Goal: Task Accomplishment & Management: Use online tool/utility

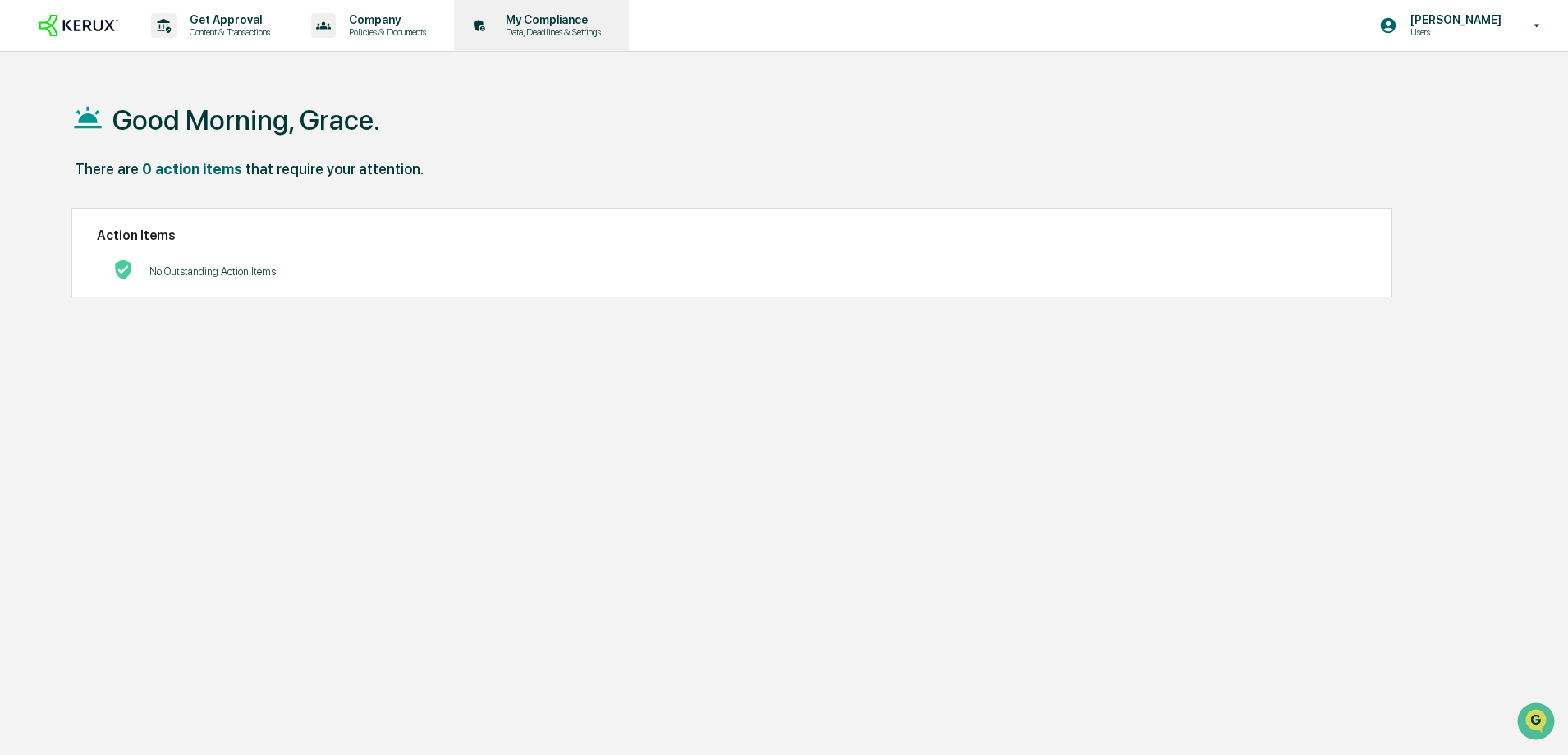
click at [563, 19] on p "My Compliance" at bounding box center [550, 19] width 117 height 13
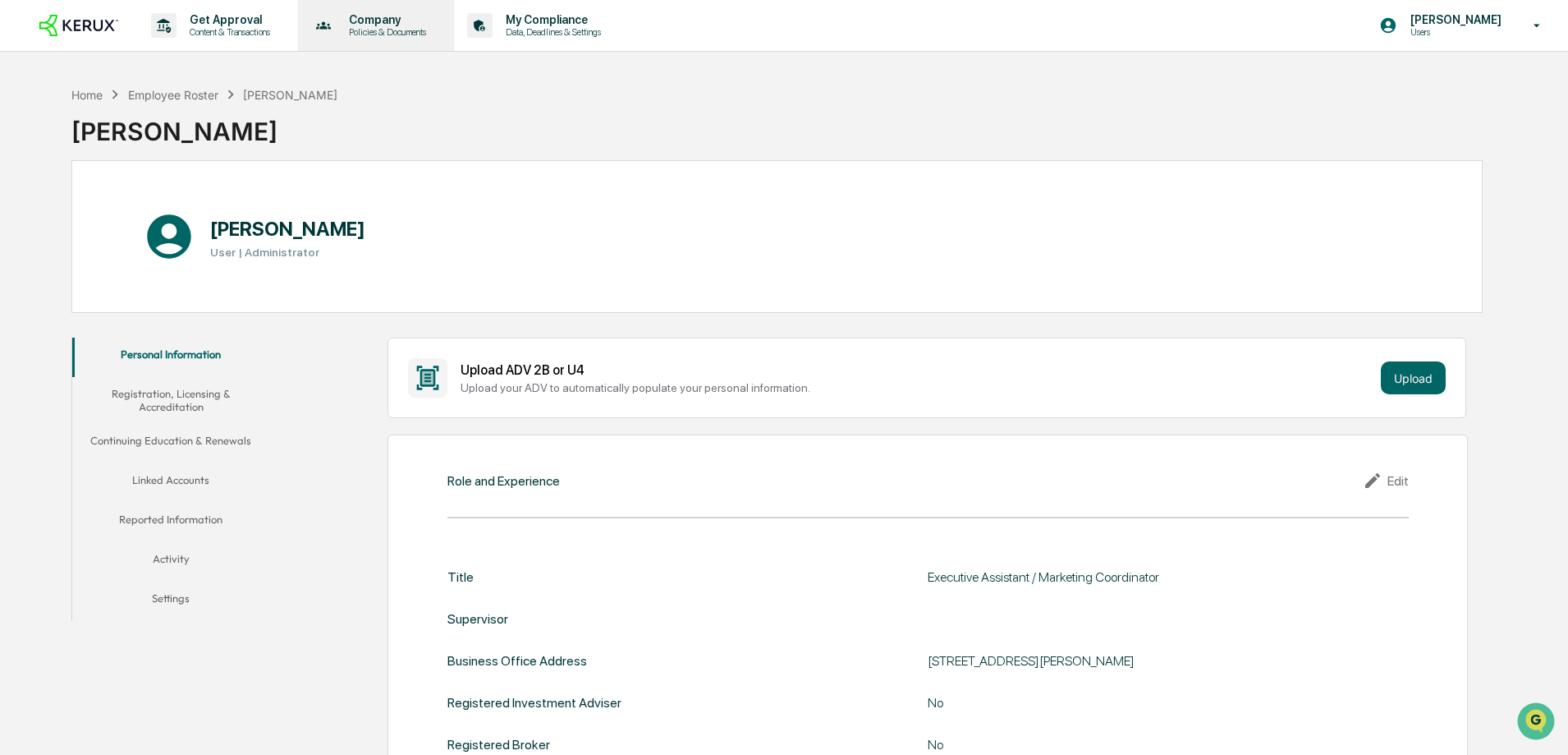
click at [368, 22] on p "Company" at bounding box center [385, 19] width 98 height 13
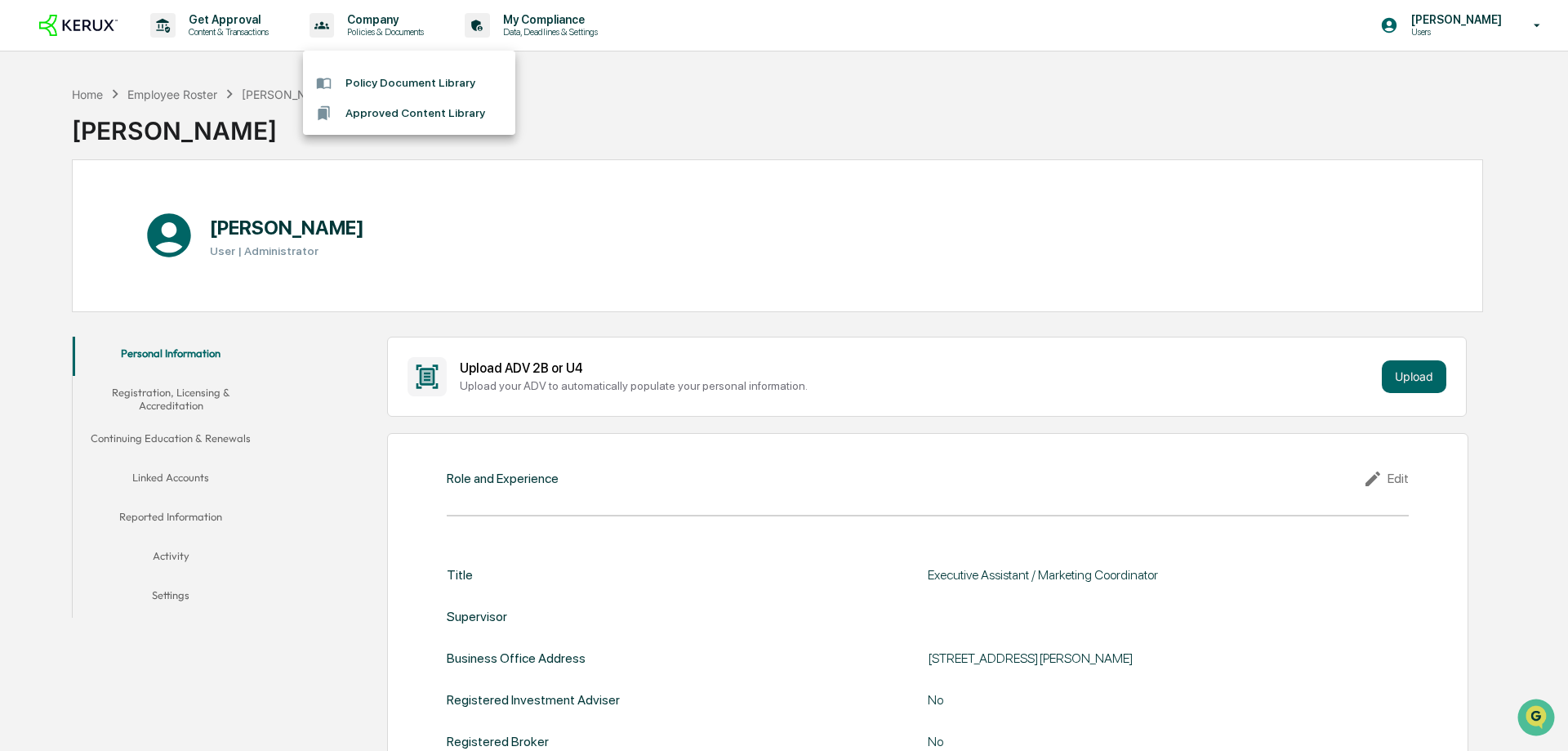
click at [230, 27] on div at bounding box center [784, 376] width 1568 height 751
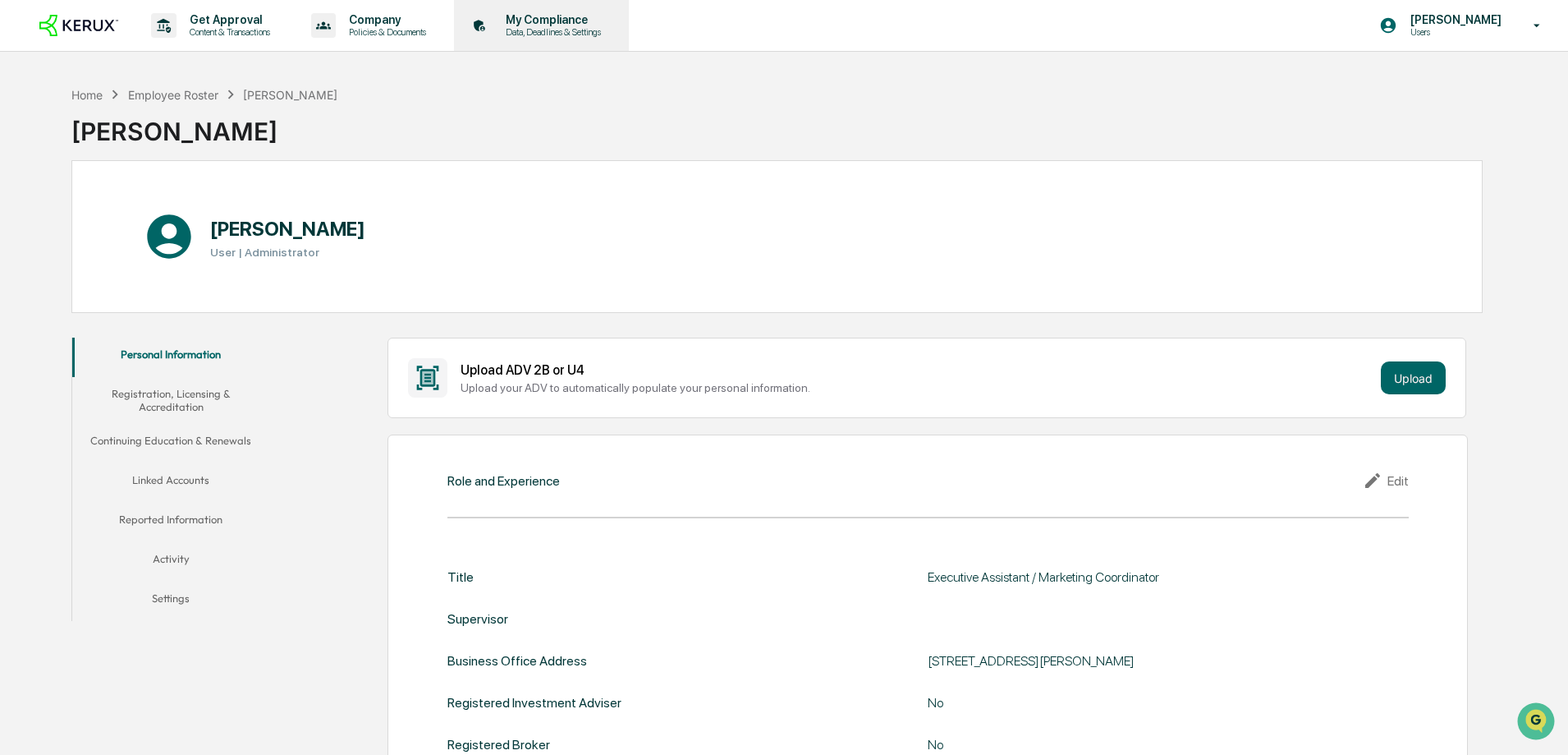
click at [528, 20] on p "My Compliance" at bounding box center [550, 19] width 117 height 13
click at [414, 556] on div "Role and Experience Edit Title Executive Assistant / Marketing Coordinator Supe…" at bounding box center [927, 666] width 1081 height 464
click at [73, 28] on img at bounding box center [79, 26] width 79 height 22
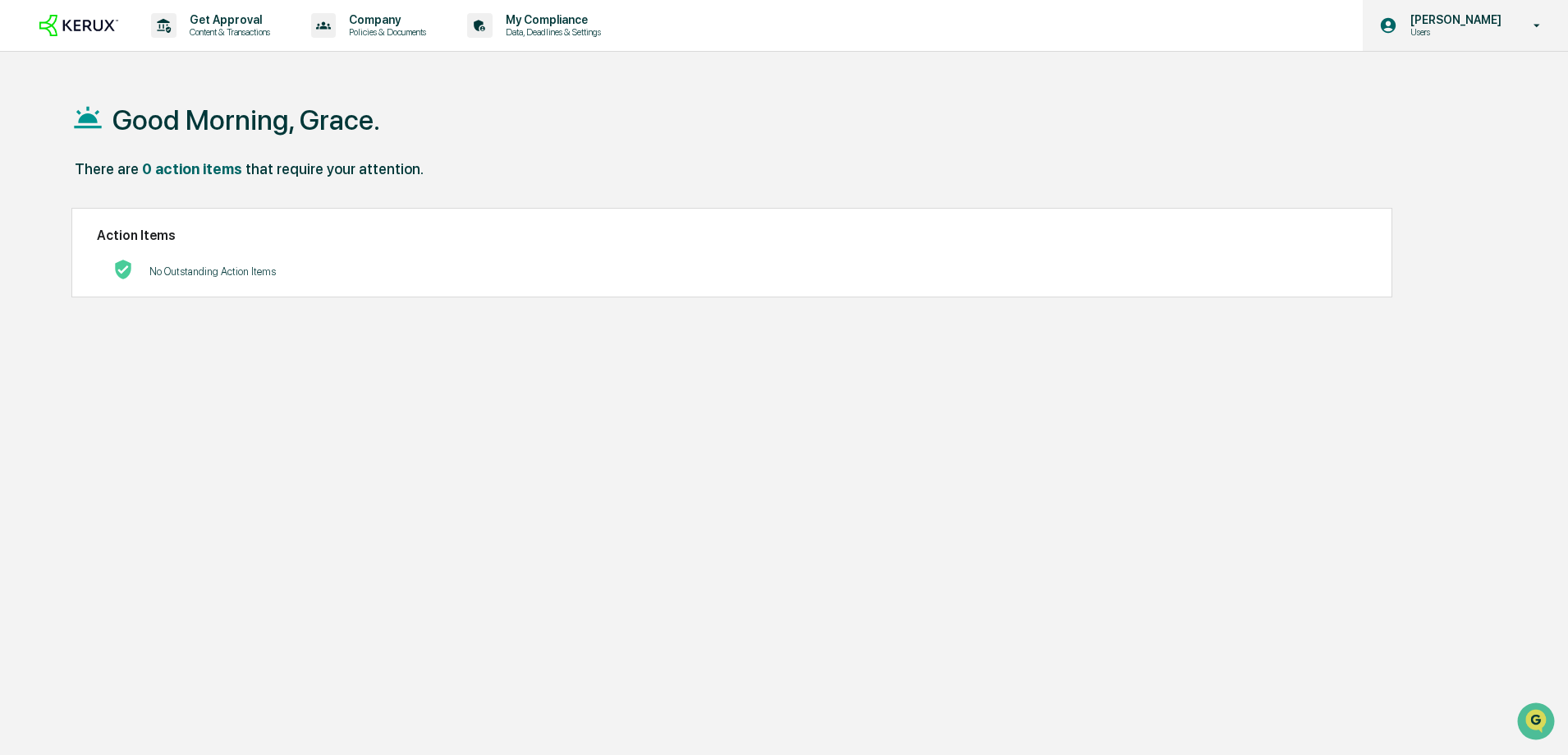
click at [1530, 28] on icon at bounding box center [1536, 26] width 28 height 16
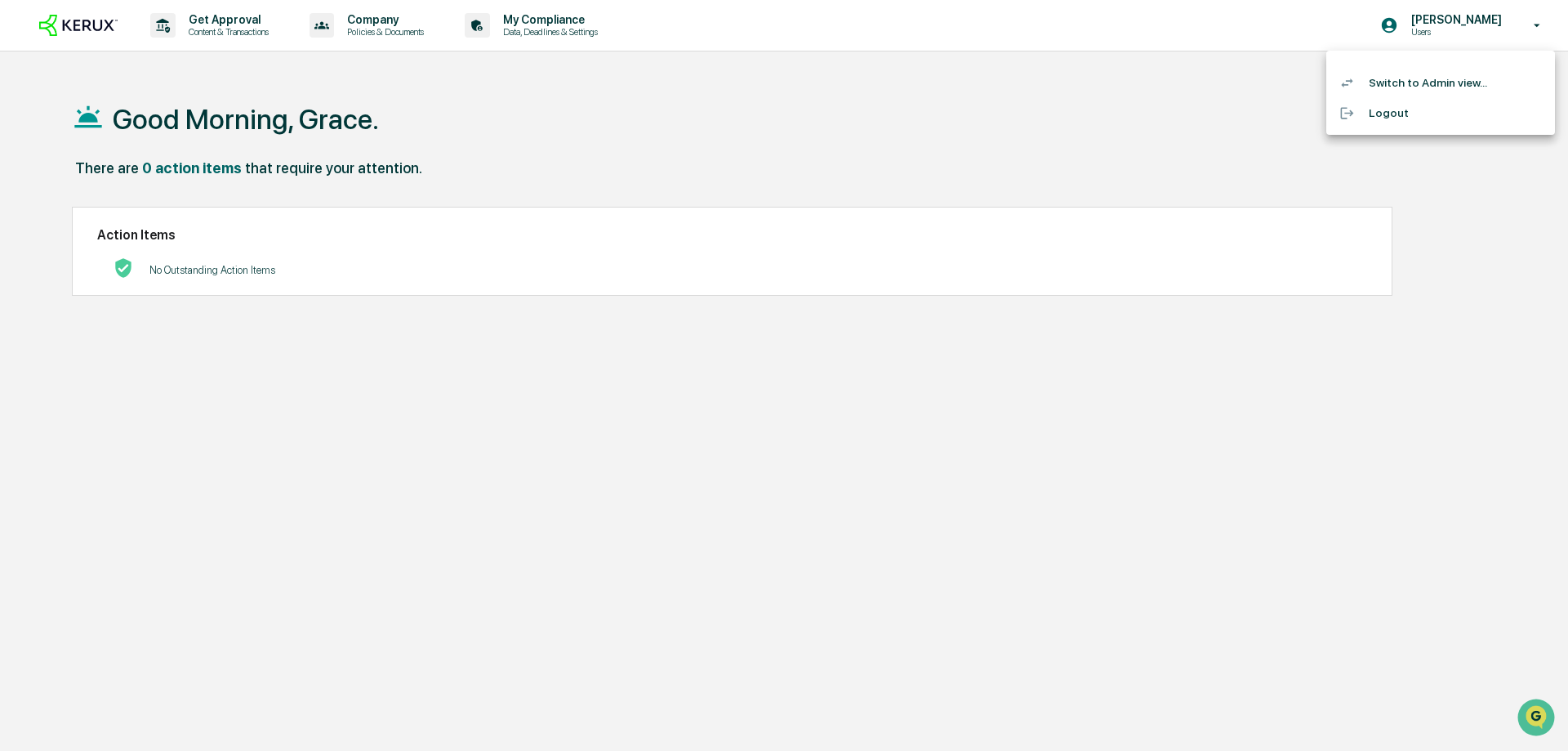
click at [1437, 86] on li "Switch to Admin view..." at bounding box center [1441, 82] width 228 height 30
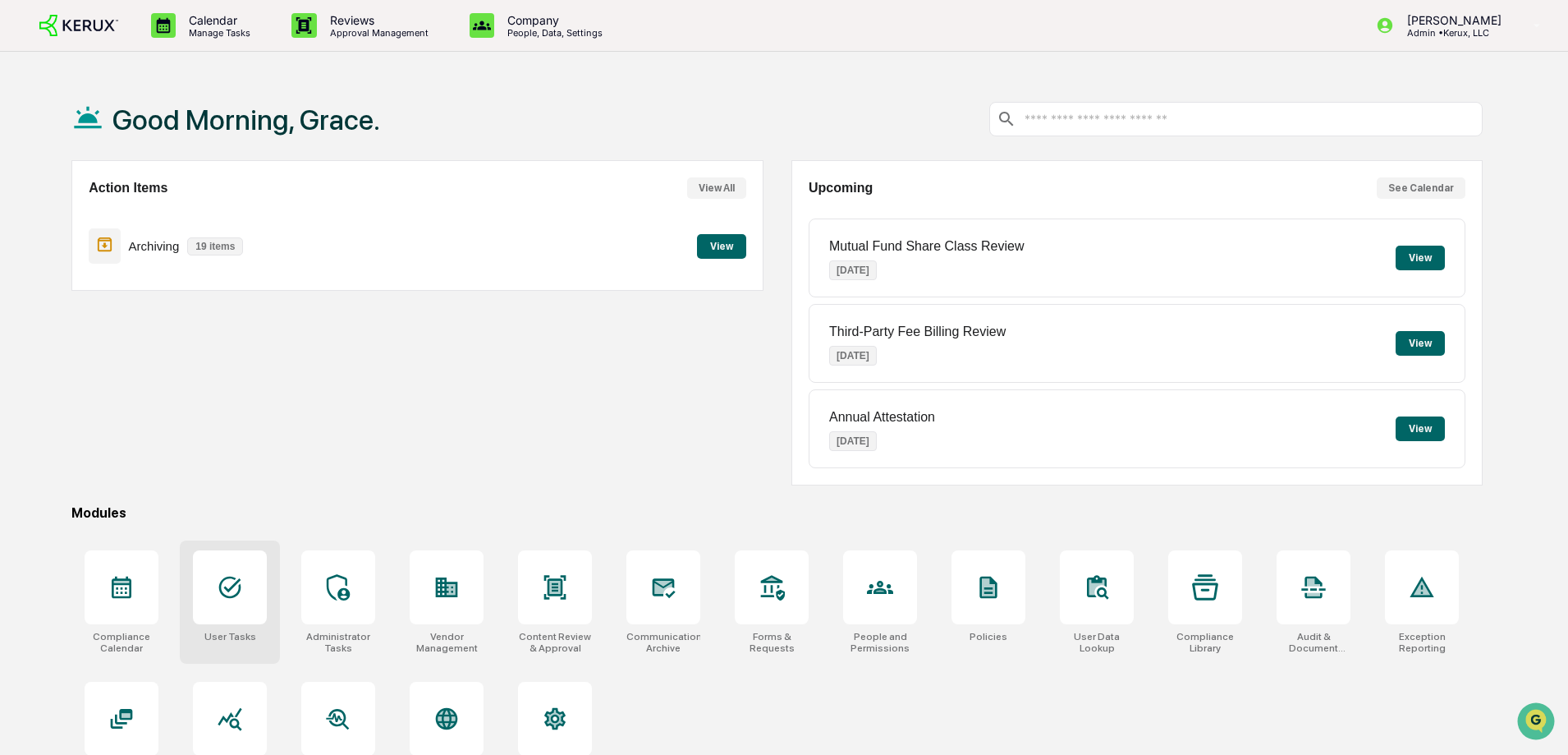
click at [244, 598] on div at bounding box center [230, 587] width 73 height 73
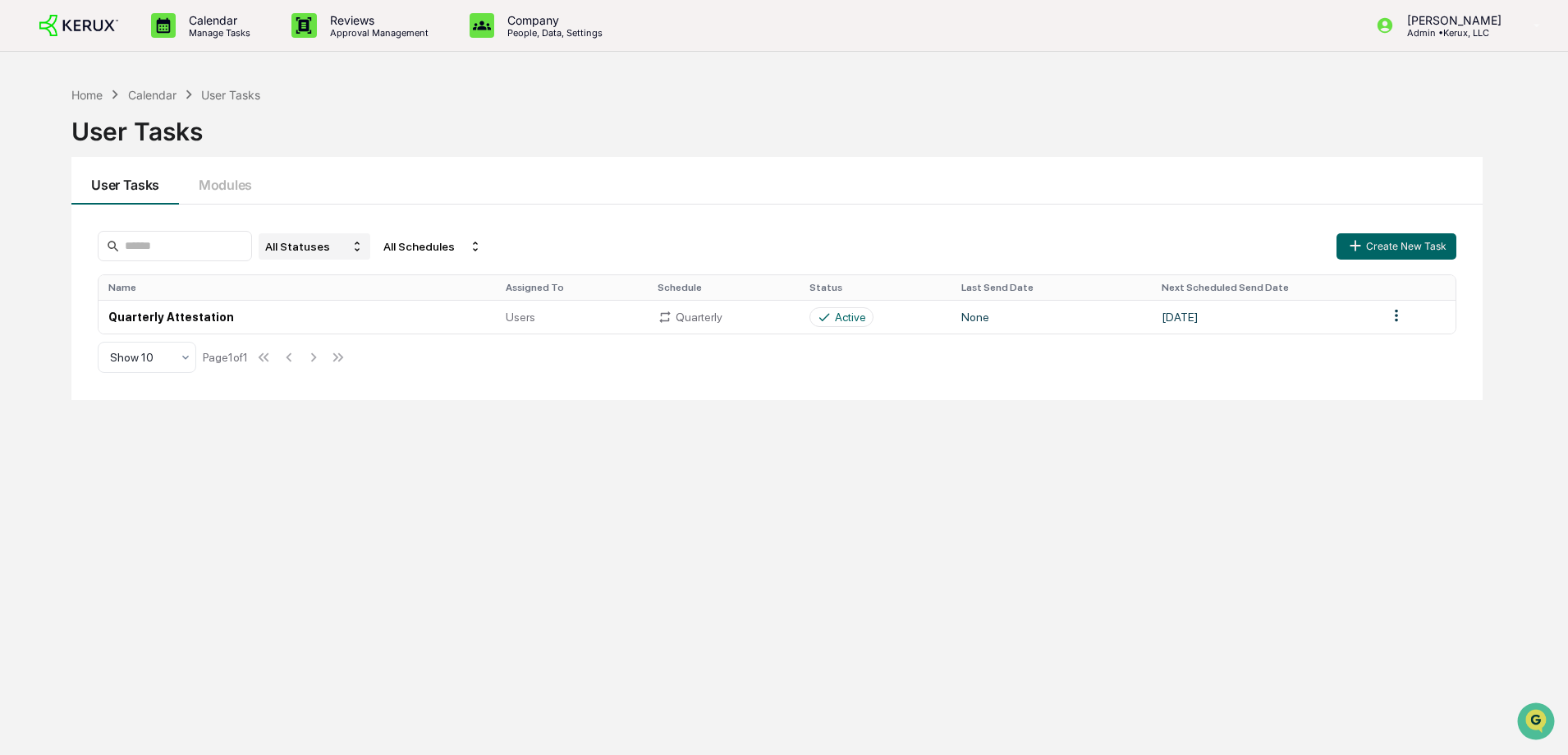
click at [361, 246] on div "All Statuses" at bounding box center [315, 246] width 112 height 27
click at [453, 255] on div "All Schedules" at bounding box center [432, 246] width 112 height 27
click at [474, 180] on div "User Tasks Modules" at bounding box center [777, 181] width 1411 height 48
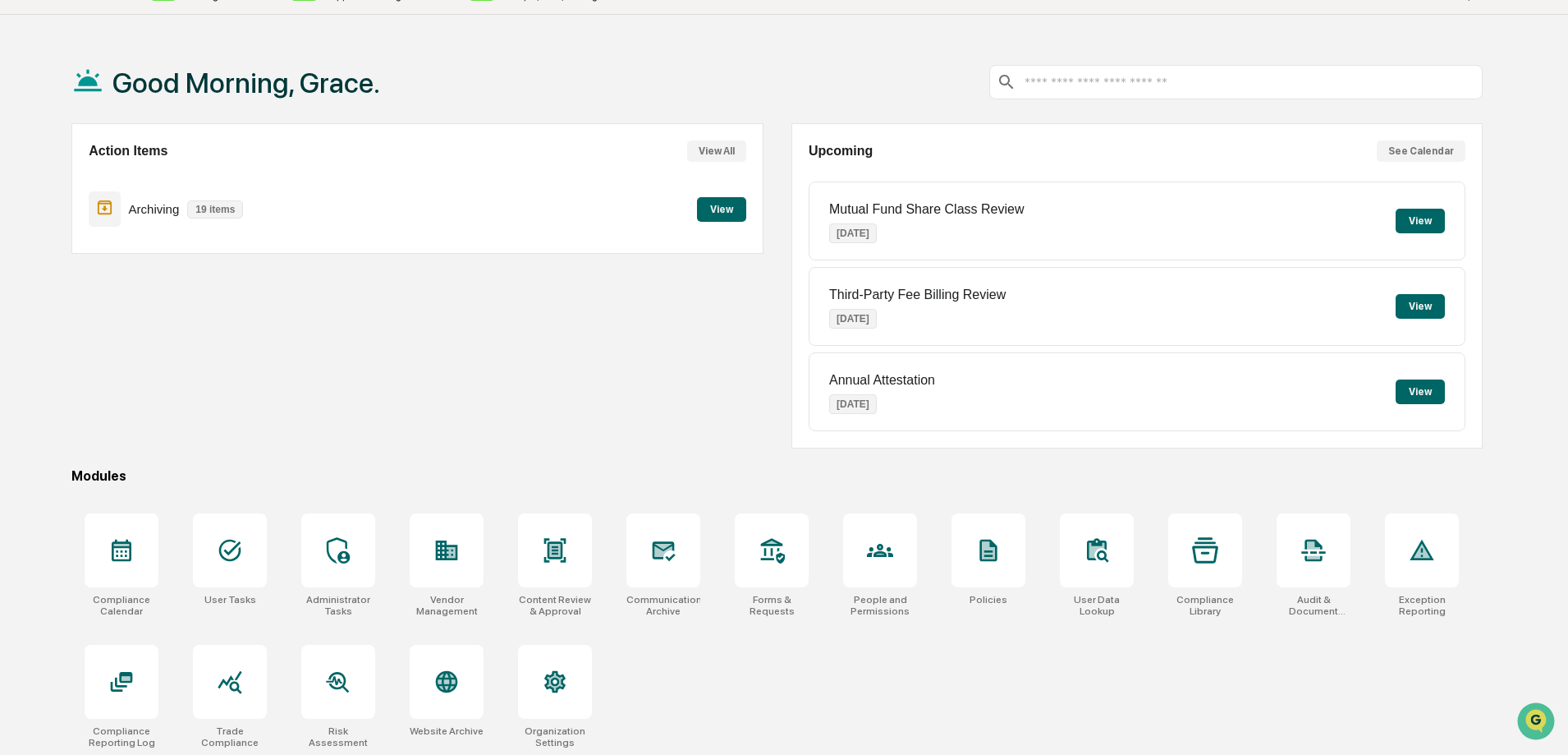
scroll to position [78, 0]
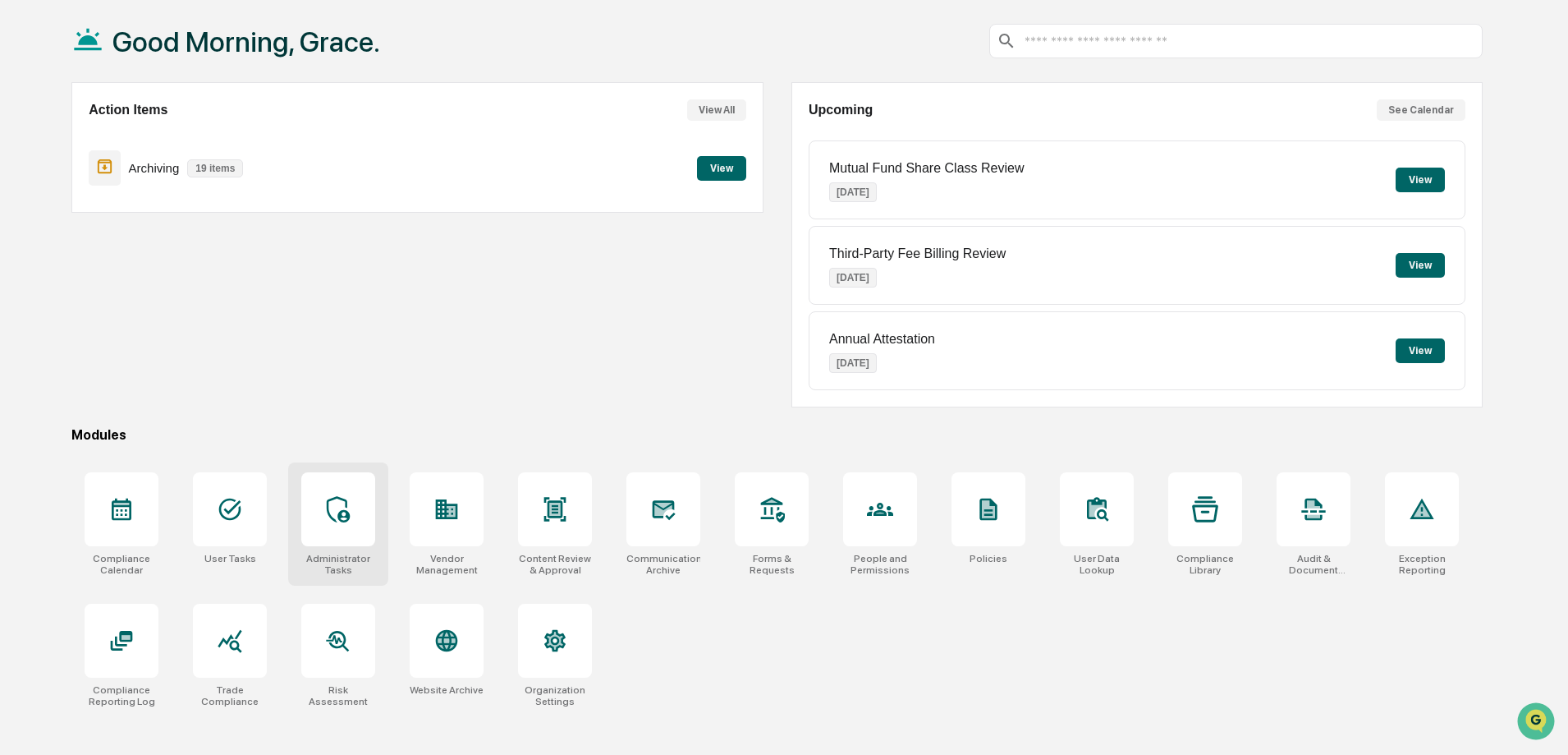
click at [363, 521] on div at bounding box center [338, 509] width 73 height 73
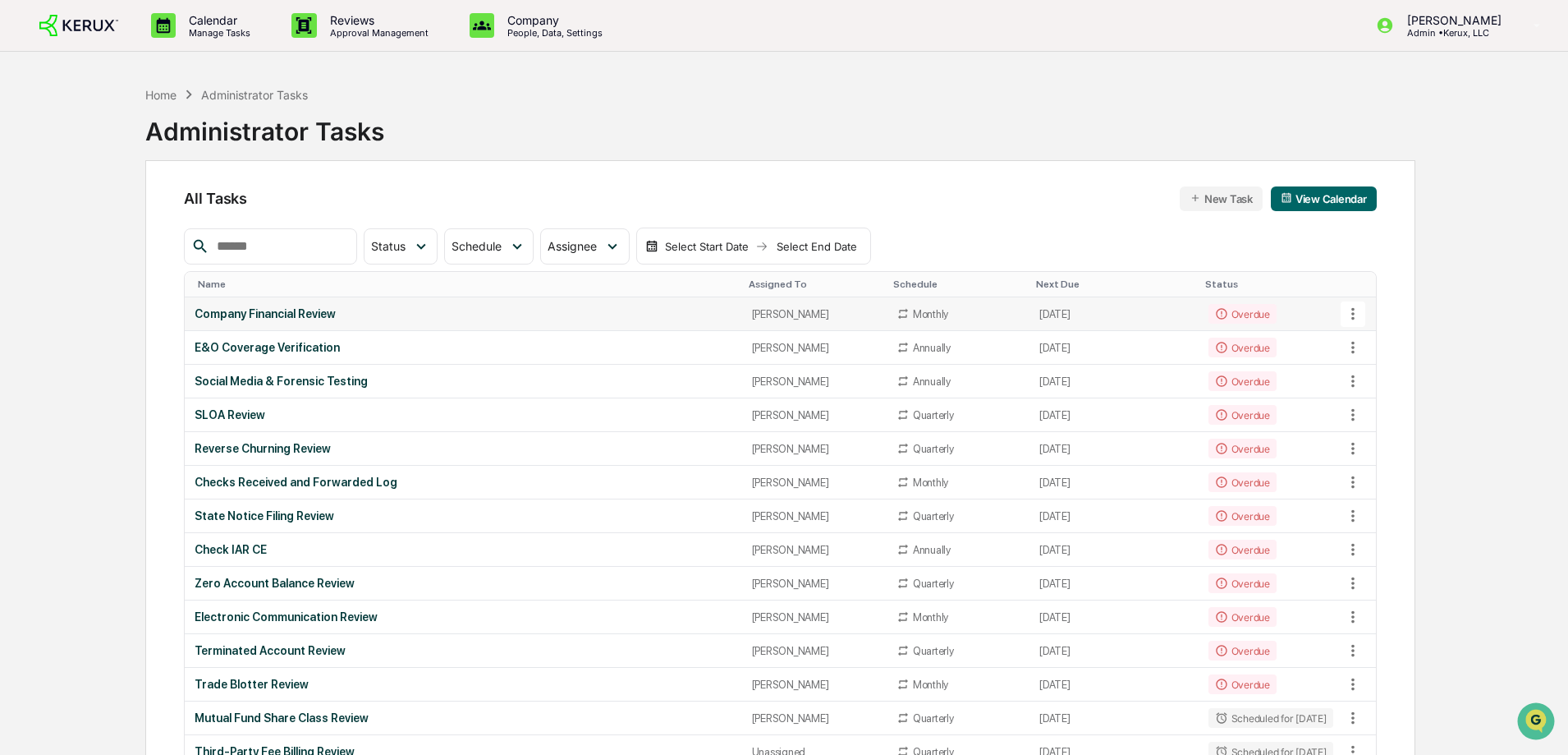
click at [283, 304] on td "Company Financial Review" at bounding box center [463, 314] width 556 height 34
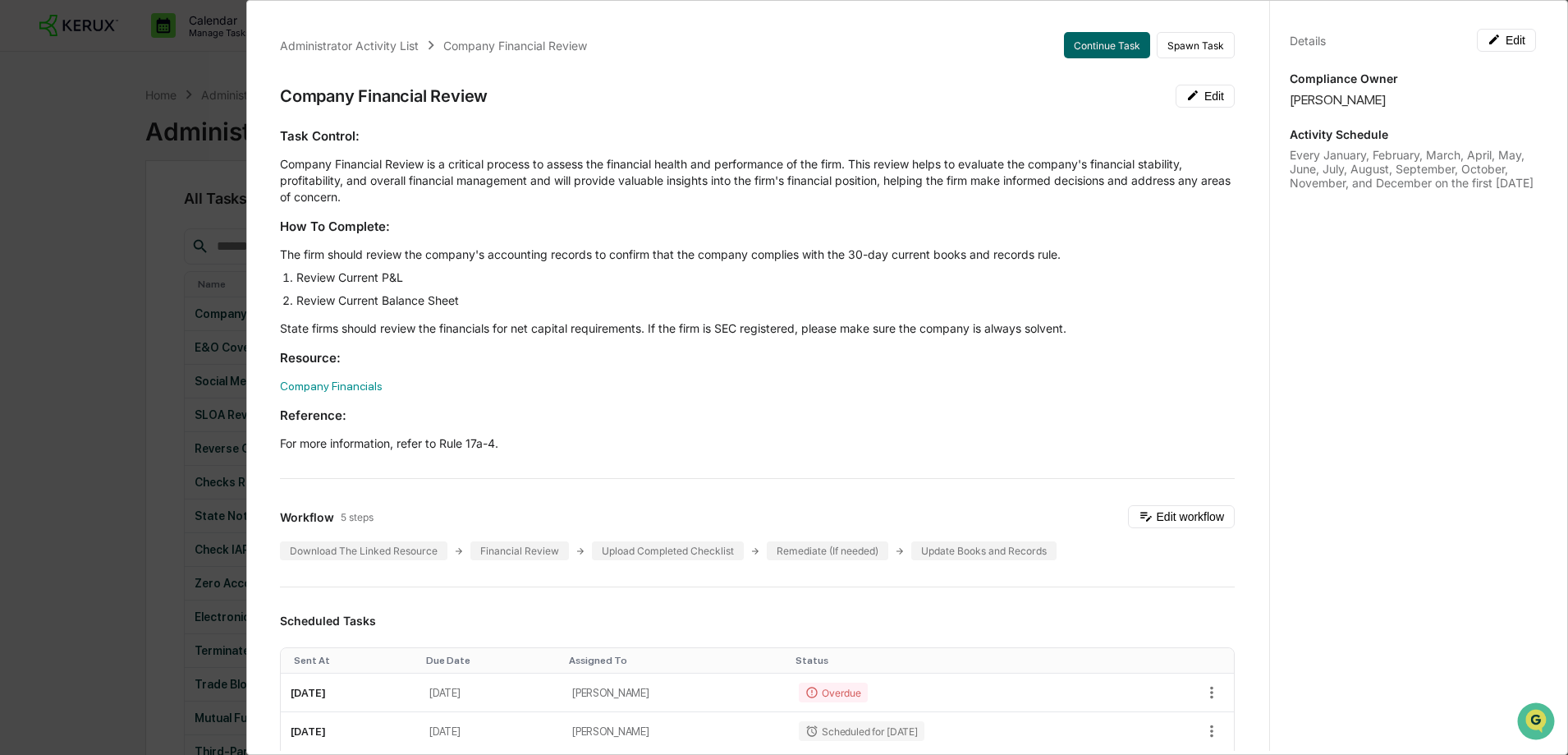
click at [182, 240] on div "Administrator Activity List Company Financial Review Continue Task Spawn Task C…" at bounding box center [784, 378] width 1568 height 755
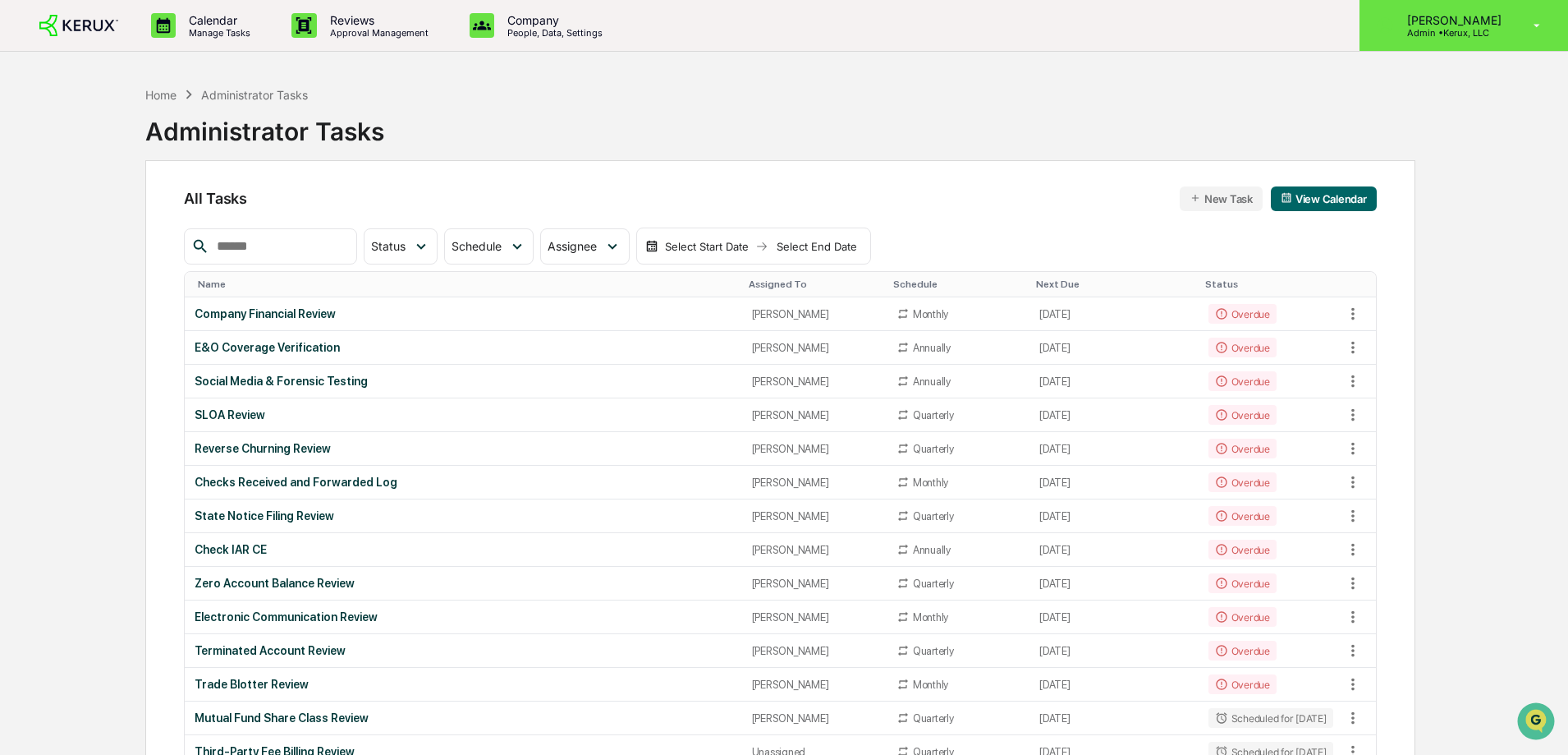
click at [1536, 28] on icon at bounding box center [1536, 26] width 28 height 16
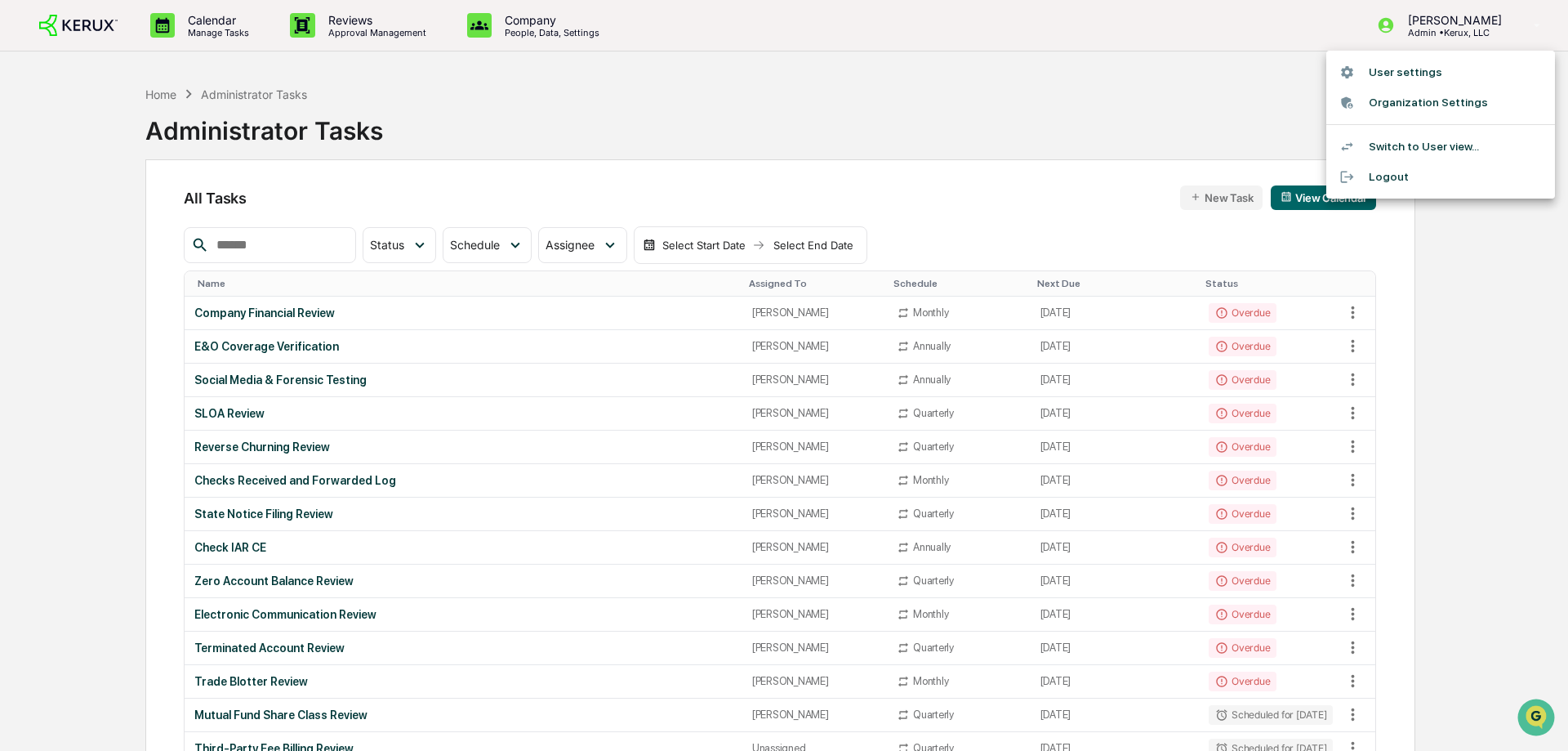
click at [1185, 61] on div at bounding box center [784, 376] width 1568 height 751
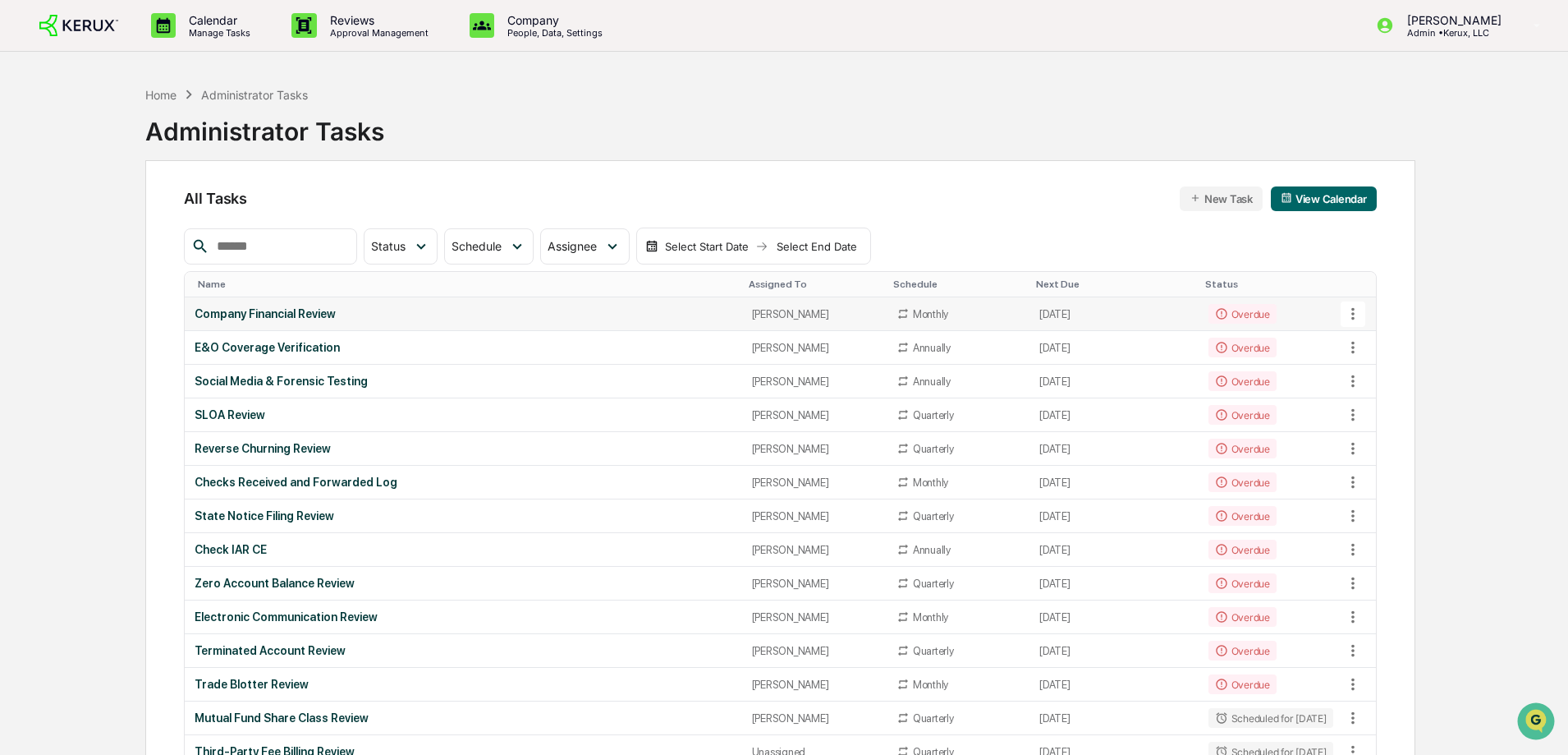
click at [306, 311] on div "Company Financial Review" at bounding box center [463, 313] width 537 height 13
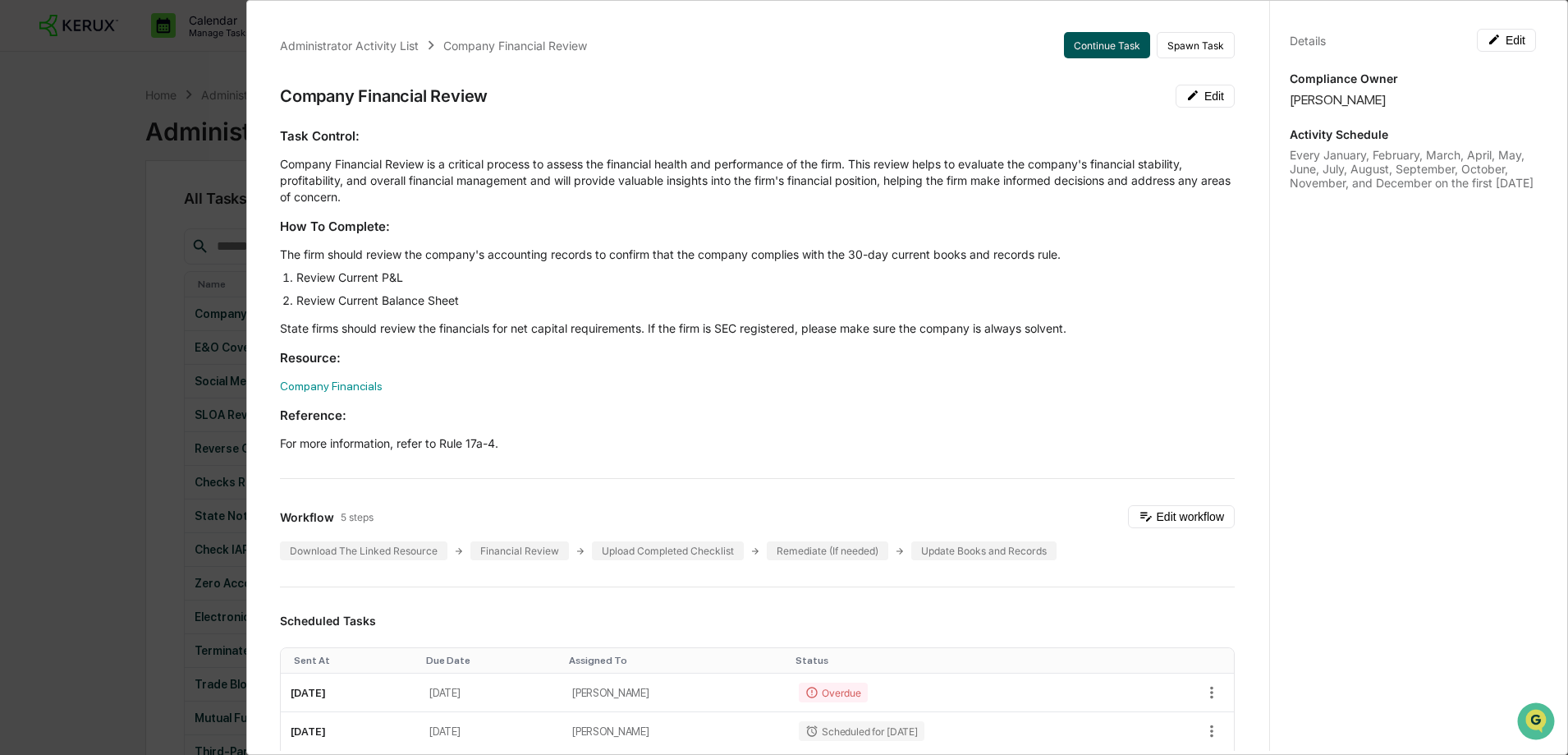
click at [1094, 46] on button "Continue Task" at bounding box center [1107, 45] width 86 height 27
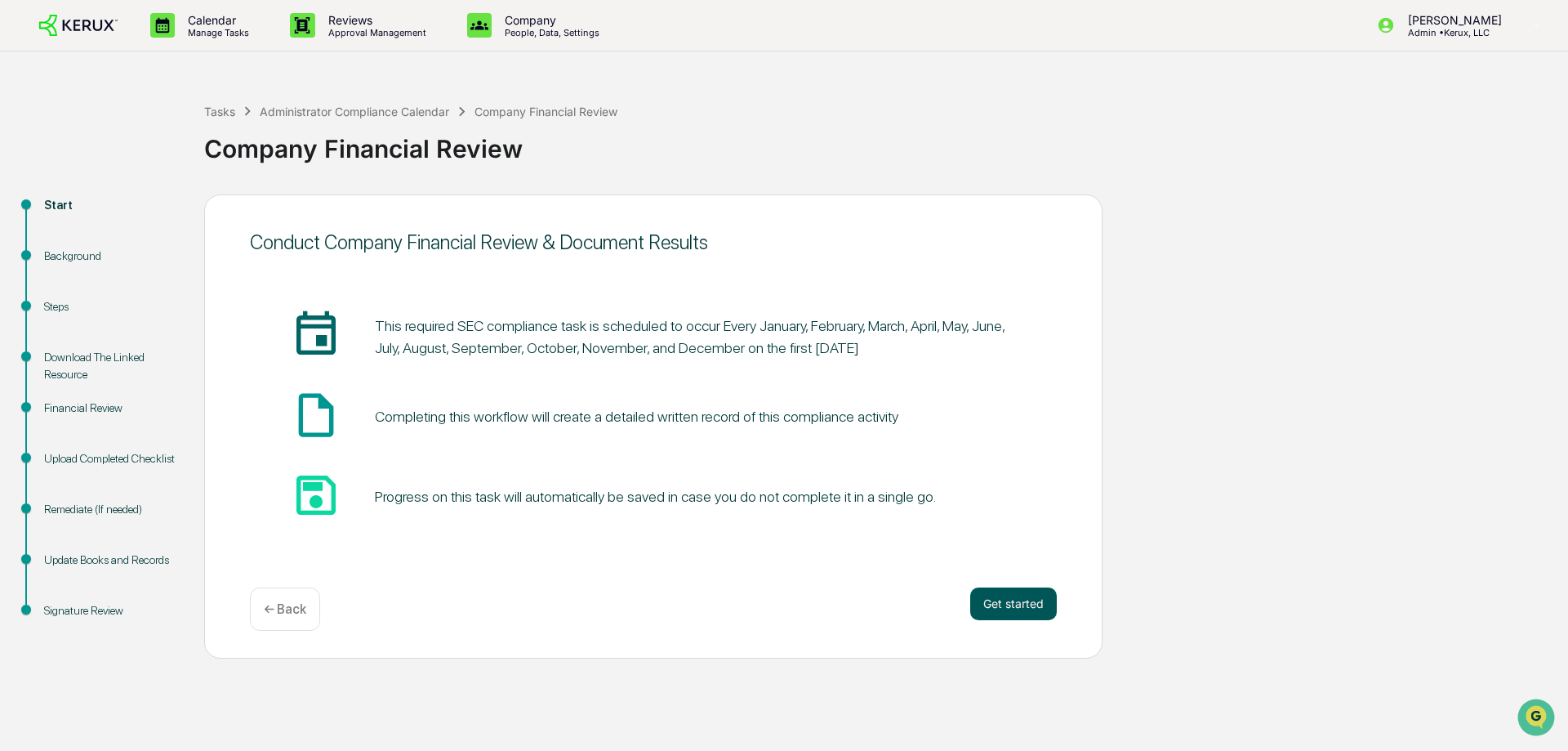
click at [1023, 598] on button "Get started" at bounding box center [1013, 604] width 87 height 33
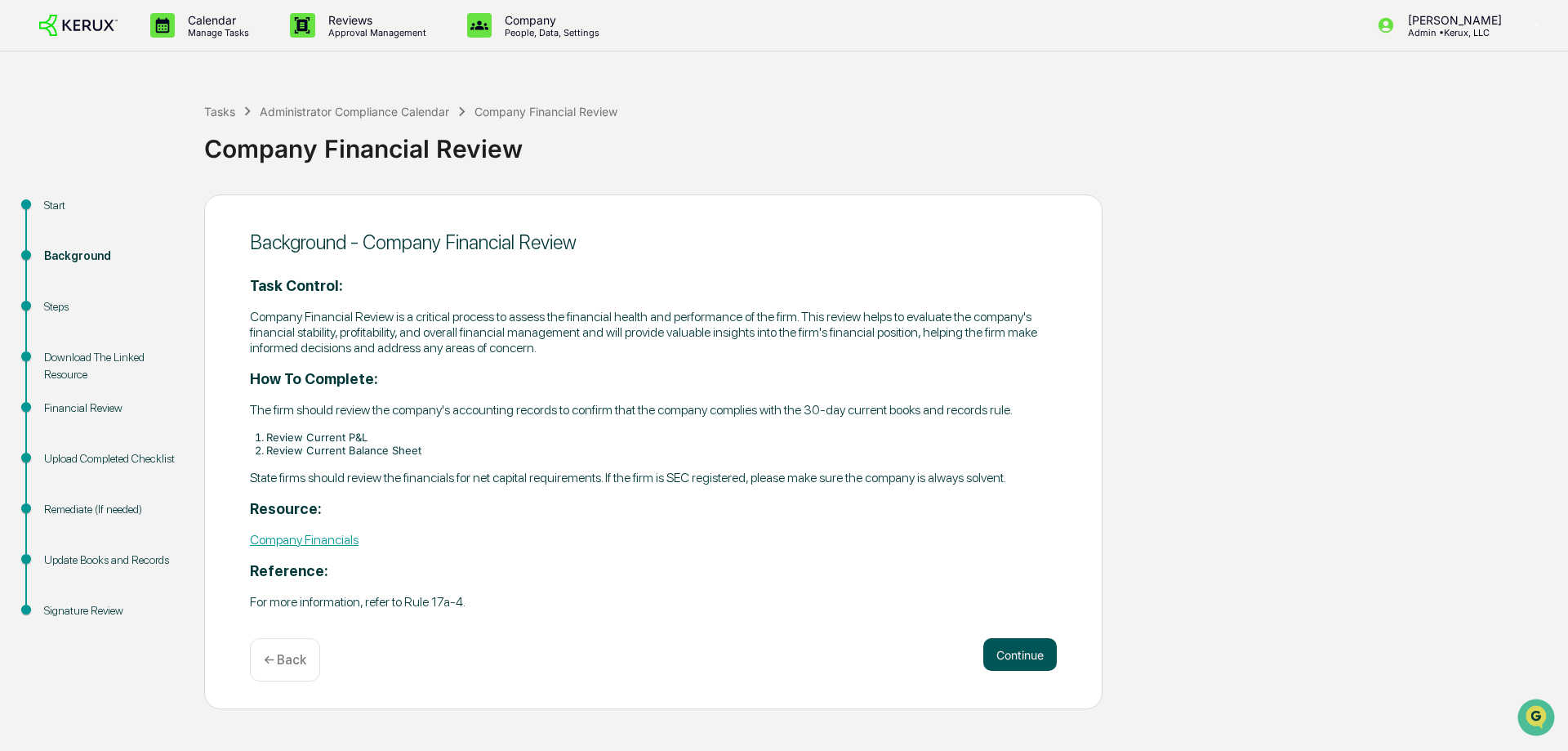
click at [1036, 662] on button "Continue" at bounding box center [1020, 654] width 73 height 33
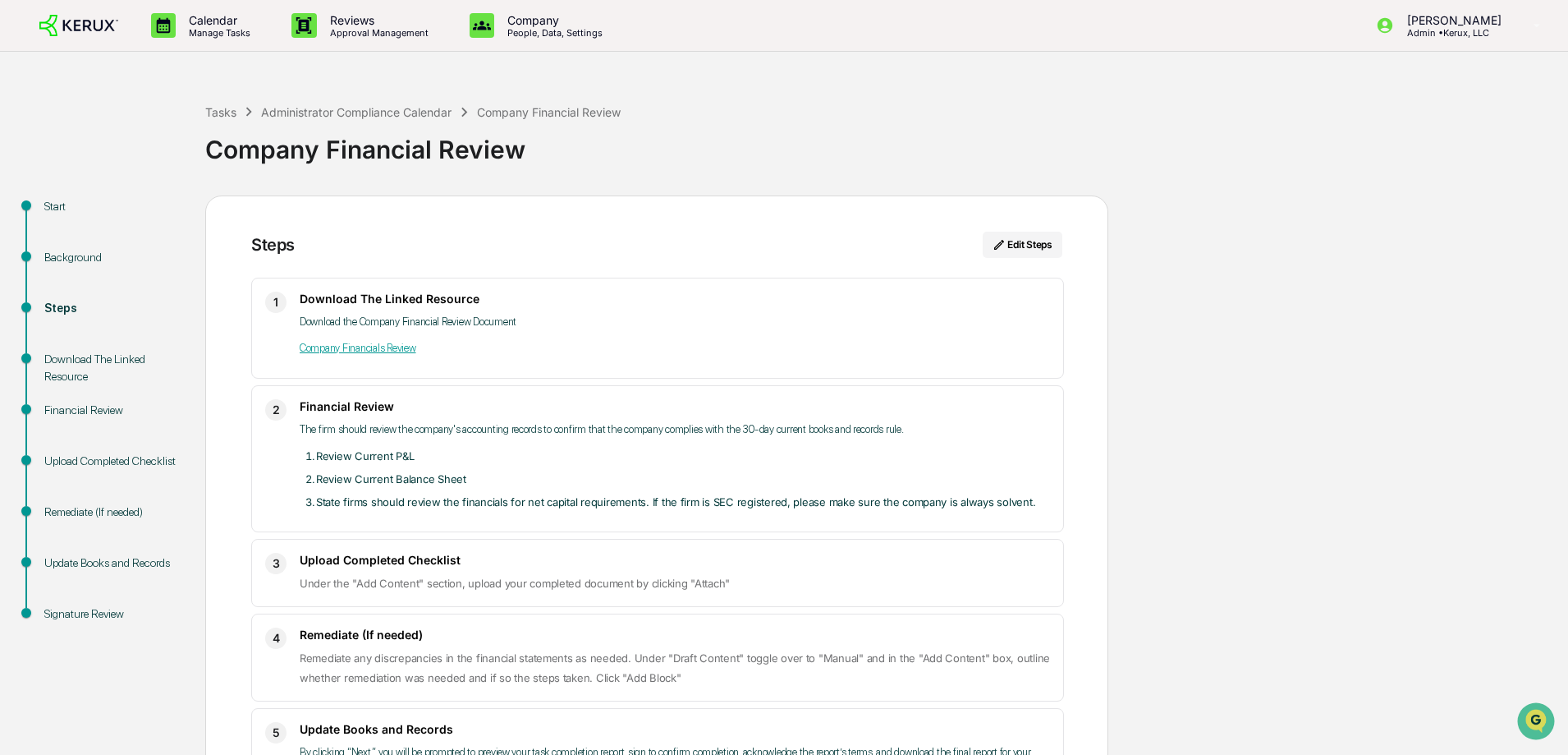
click at [391, 353] on link "Company Financials Review" at bounding box center [357, 347] width 117 height 12
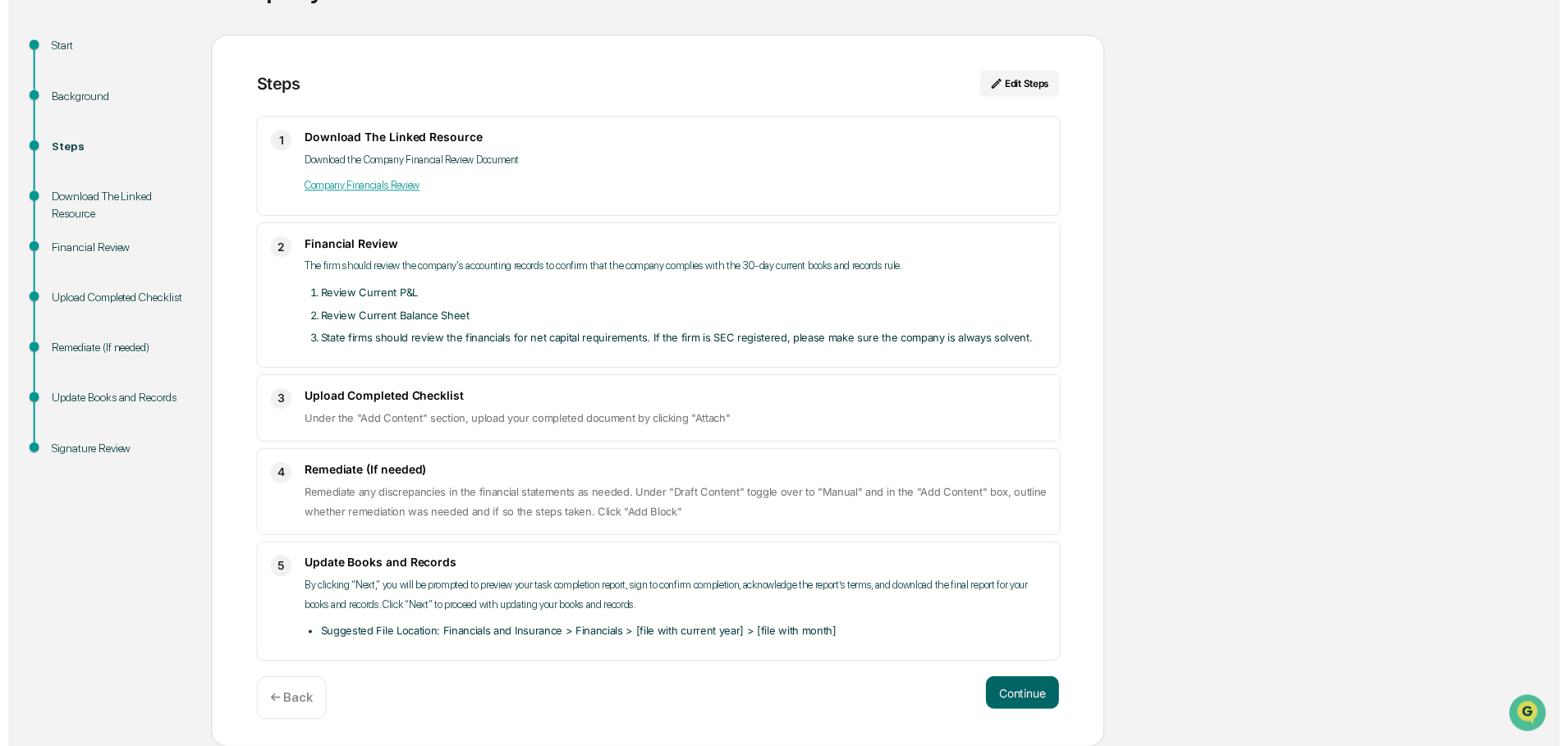
scroll to position [161, 0]
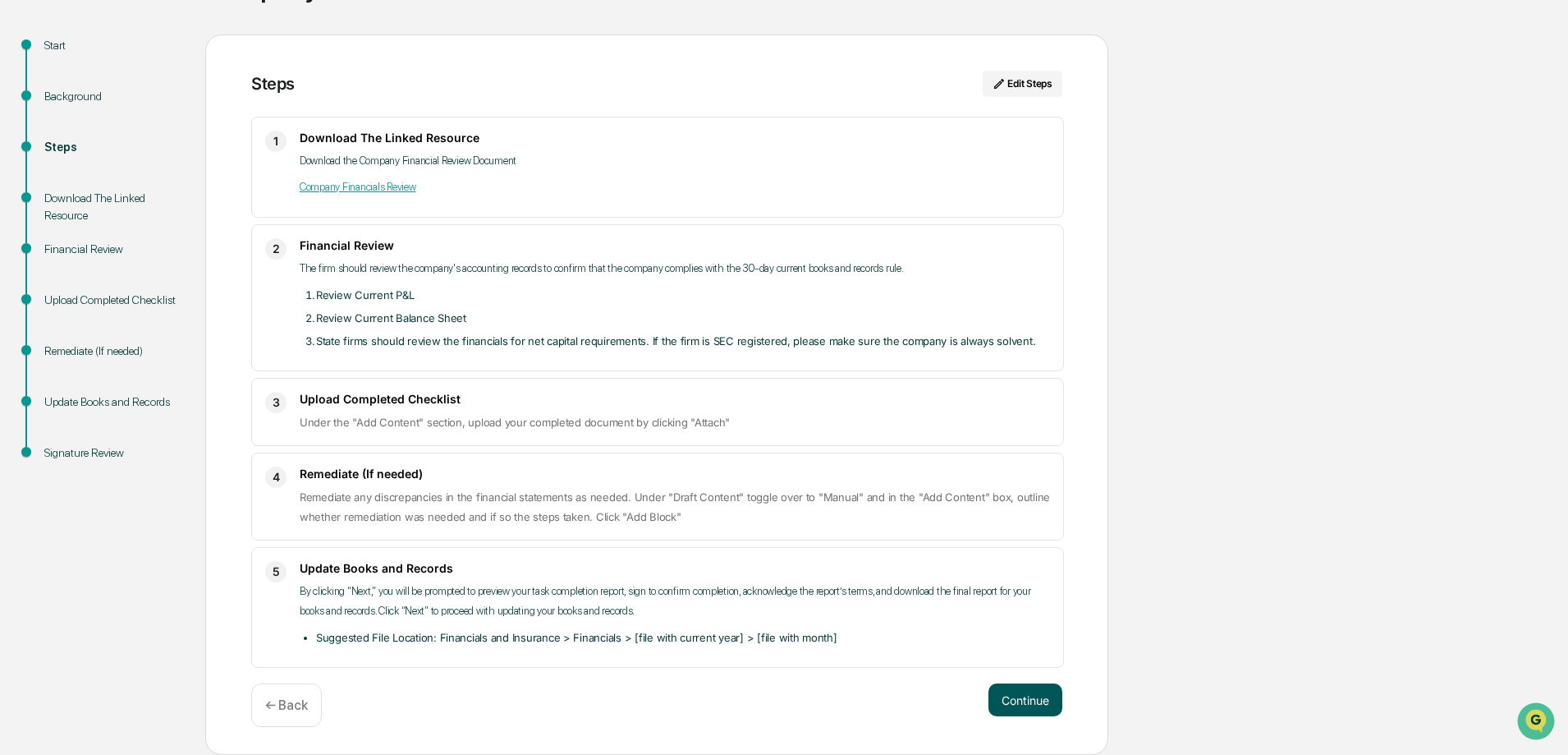
click at [1015, 696] on button "Continue" at bounding box center [1025, 700] width 73 height 33
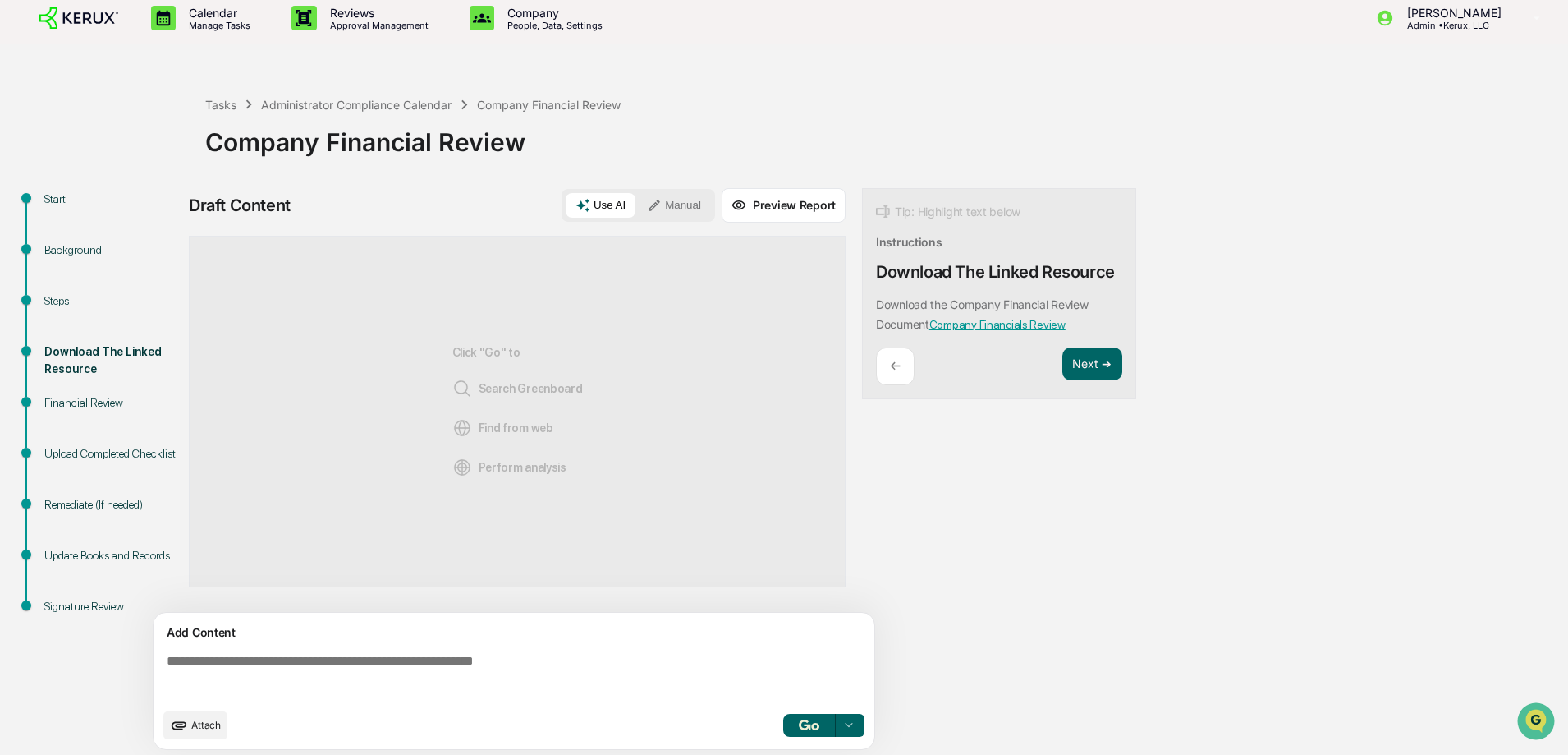
scroll to position [12, 0]
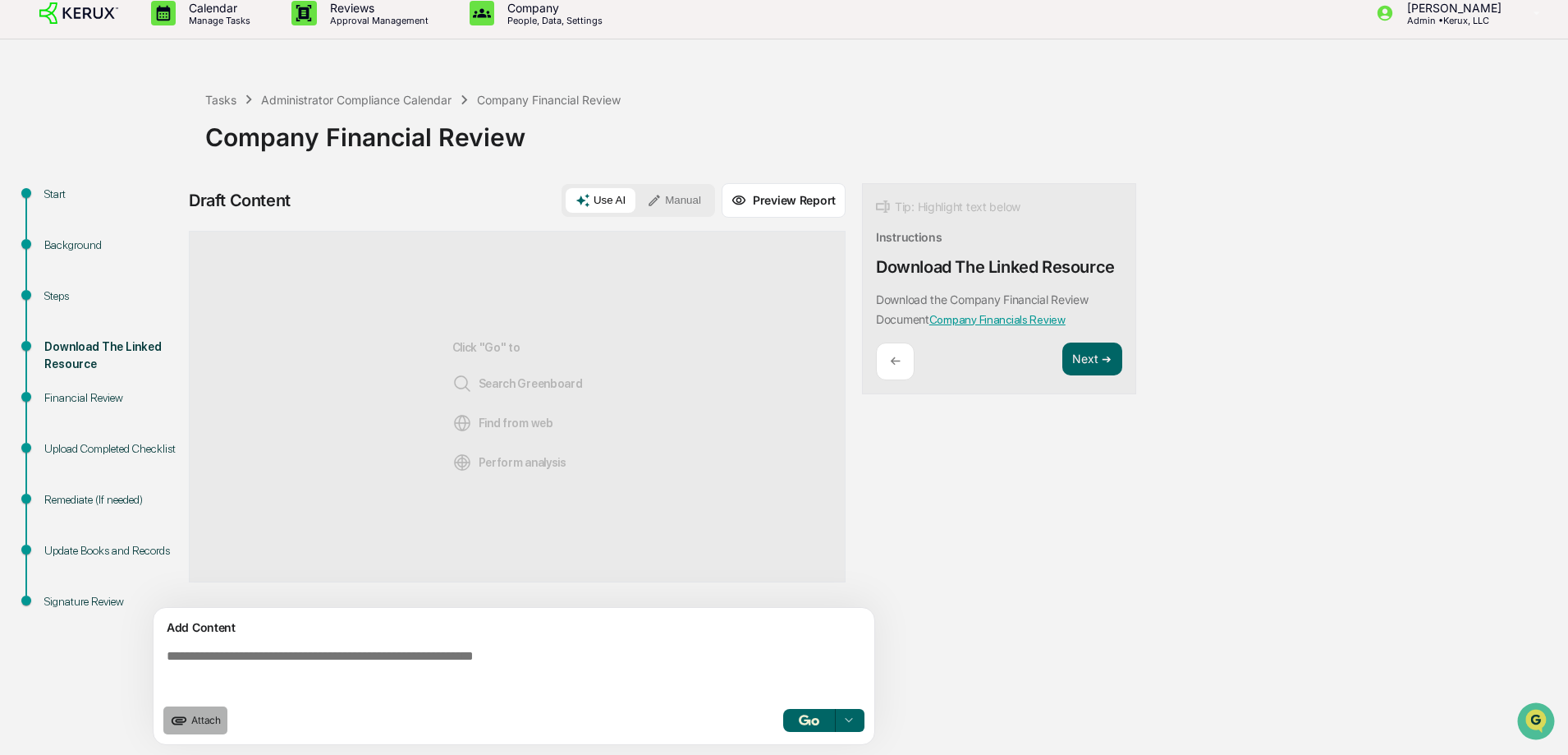
click at [203, 719] on span "Attach" at bounding box center [206, 719] width 29 height 12
click at [65, 299] on div "Steps" at bounding box center [111, 296] width 135 height 17
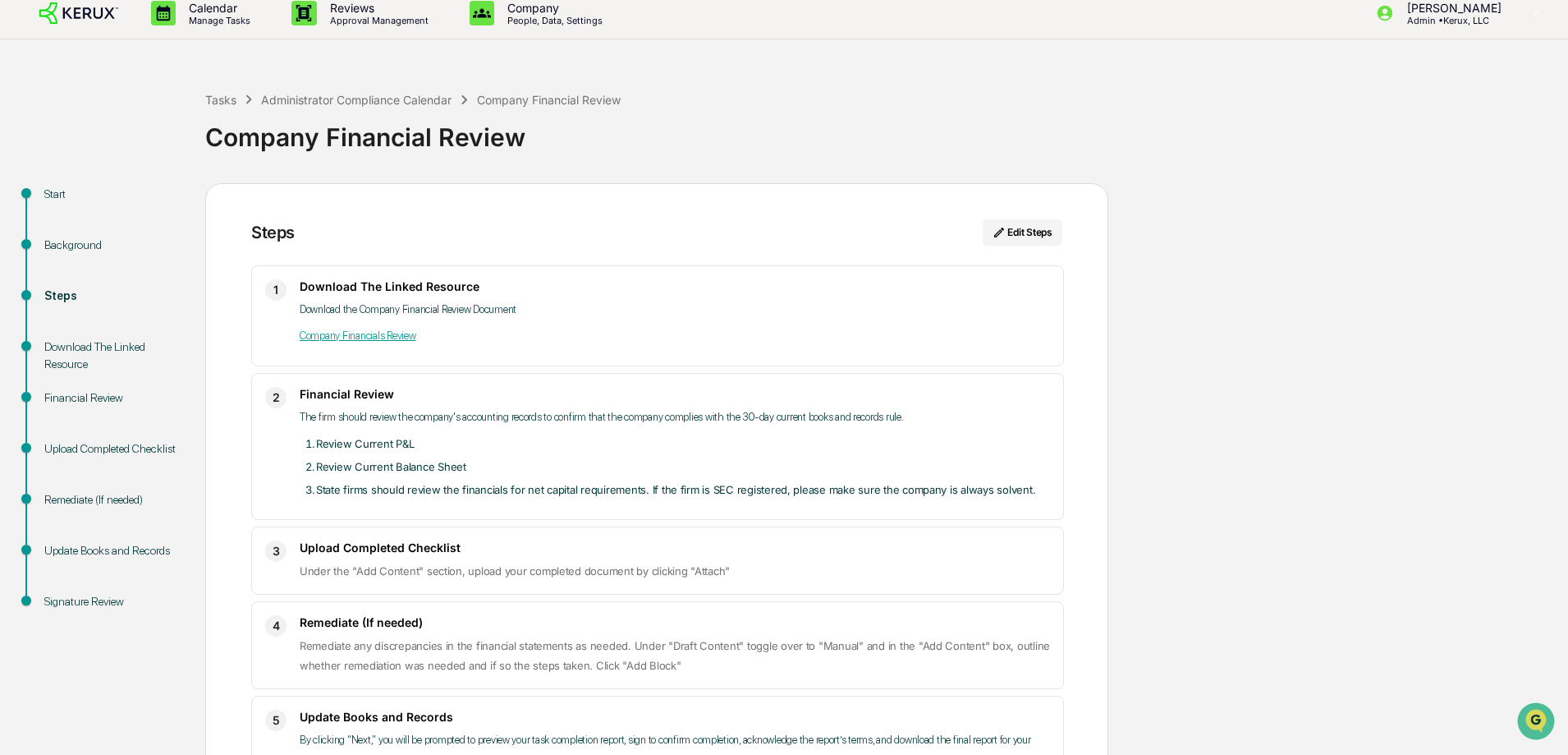
click at [73, 359] on div "Download The Linked Resource" at bounding box center [111, 355] width 135 height 35
click at [80, 352] on div "Download The Linked Resource" at bounding box center [111, 355] width 135 height 35
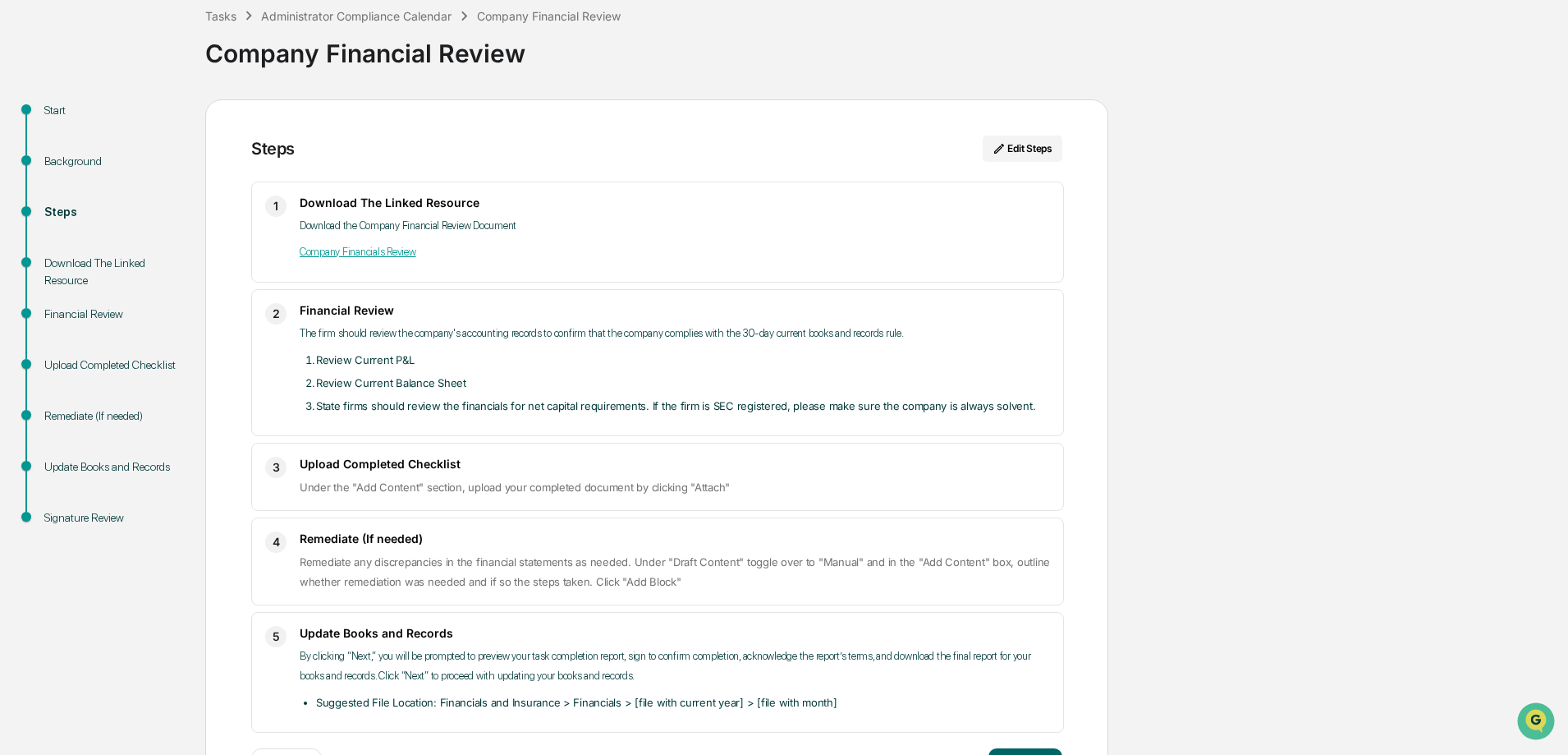
scroll to position [0, 0]
